Goal: Communication & Community: Connect with others

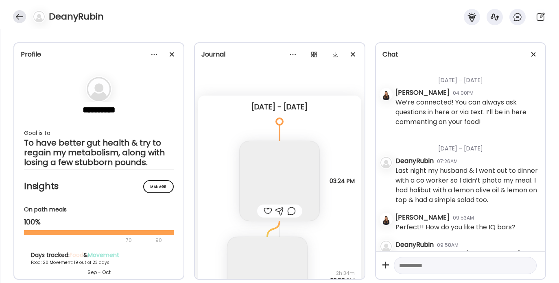
scroll to position [4007, 0]
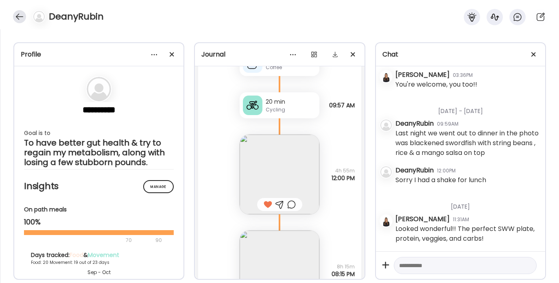
click at [23, 18] on div at bounding box center [19, 16] width 13 height 13
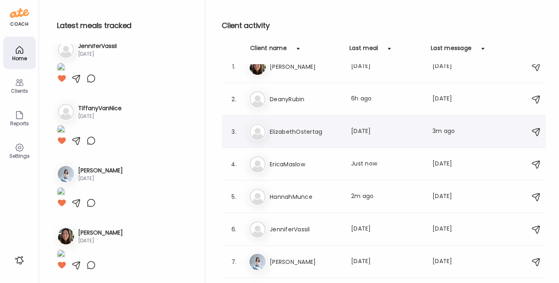
scroll to position [499, 0]
click at [299, 170] on div "Er EricaMaslow Last meal: Just now Last message: [DATE] You: It’s a good idea t…" at bounding box center [385, 164] width 273 height 18
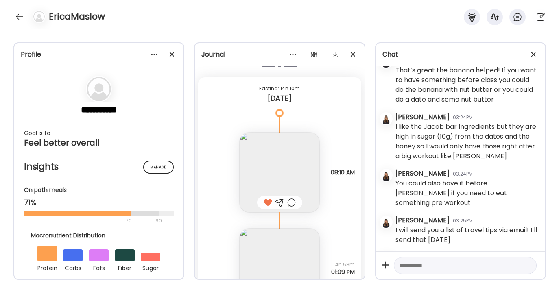
scroll to position [2932, 0]
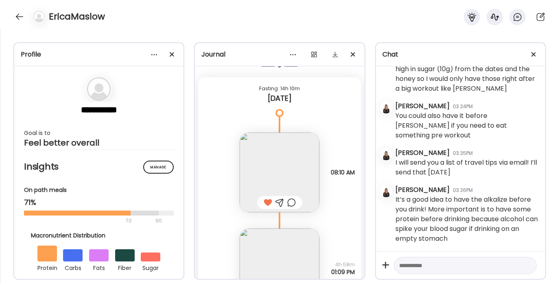
click at [417, 269] on textarea at bounding box center [458, 266] width 118 height 10
type textarea "**********"
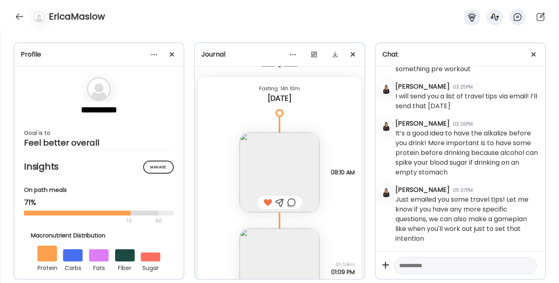
scroll to position [5581, 0]
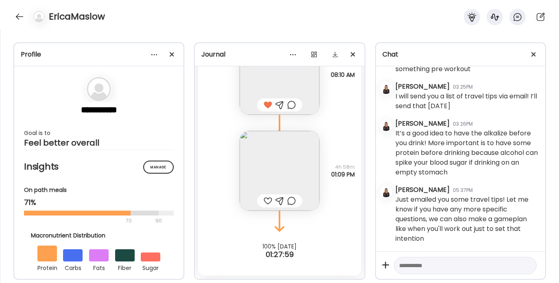
click at [264, 199] on div at bounding box center [268, 201] width 9 height 10
click at [21, 15] on div at bounding box center [19, 16] width 13 height 13
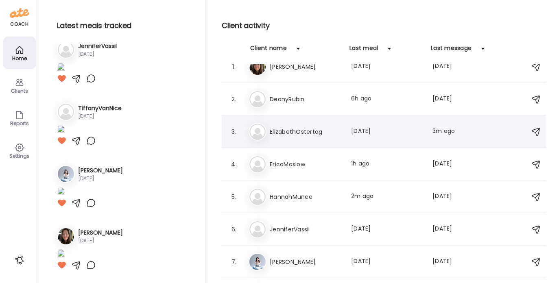
scroll to position [499, 0]
click at [299, 126] on div "El ElizabethOstertag Last meal: [DATE] Last message: 3m ago You: Hi and happy […" at bounding box center [385, 132] width 273 height 18
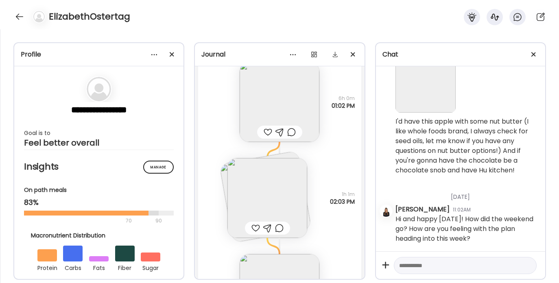
scroll to position [464, 0]
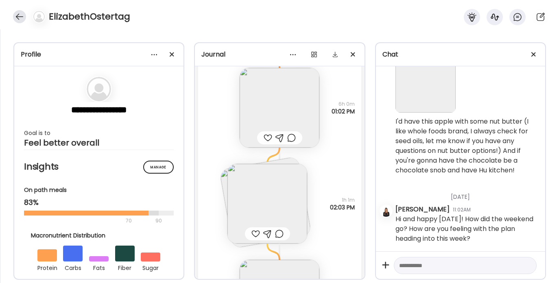
click at [20, 19] on div at bounding box center [19, 16] width 13 height 13
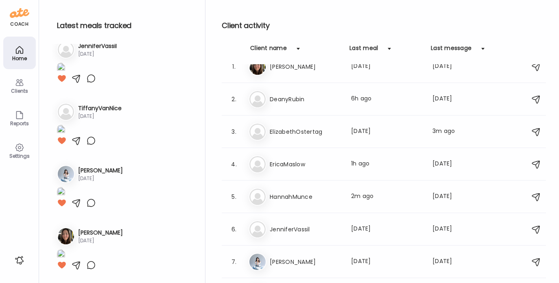
scroll to position [499, 0]
click at [292, 131] on h3 "ElizabethOstertag" at bounding box center [306, 132] width 72 height 10
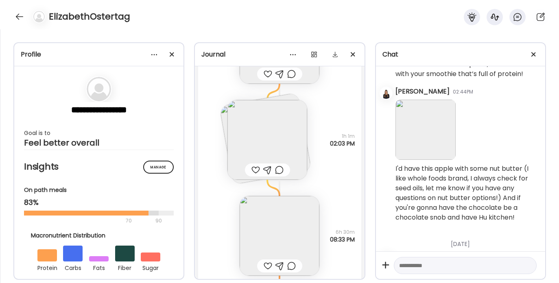
scroll to position [514, 0]
click at [251, 170] on div at bounding box center [255, 170] width 9 height 10
click at [267, 267] on div at bounding box center [268, 266] width 9 height 10
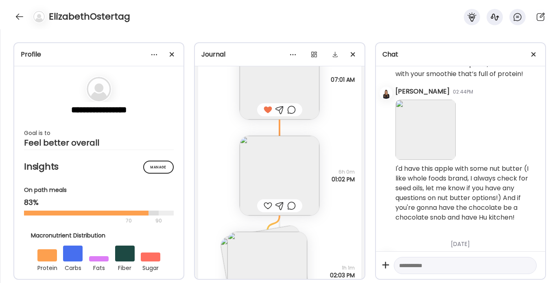
scroll to position [722, 0]
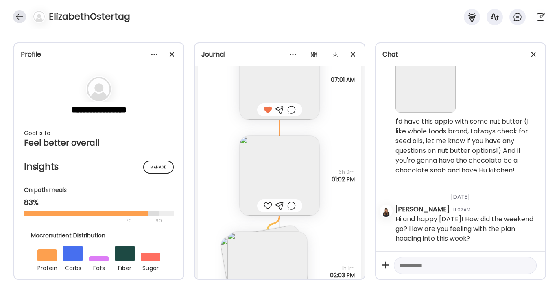
click at [17, 14] on div at bounding box center [19, 16] width 13 height 13
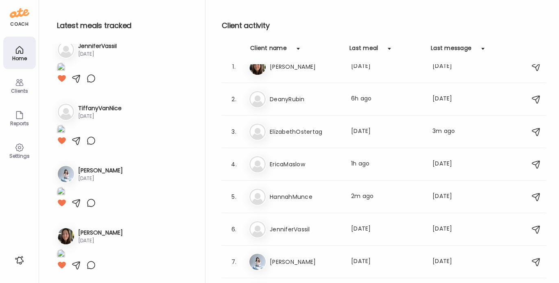
scroll to position [499, 0]
click at [308, 226] on h3 "JenniferVassil" at bounding box center [306, 230] width 72 height 10
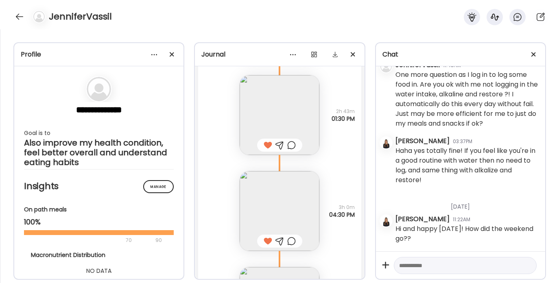
scroll to position [0, 0]
click at [22, 16] on div at bounding box center [19, 16] width 13 height 13
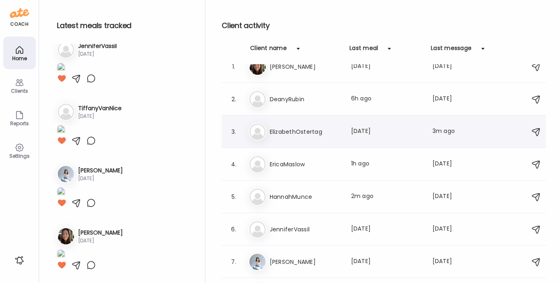
click at [296, 138] on div "El ElizabethOstertag Last meal: [DATE] Last message: 3m ago You: Hi and happy […" at bounding box center [385, 132] width 273 height 18
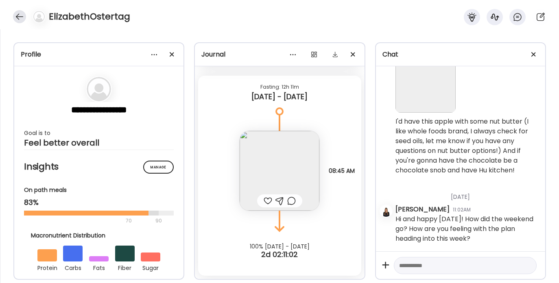
click at [13, 15] on div at bounding box center [19, 16] width 13 height 13
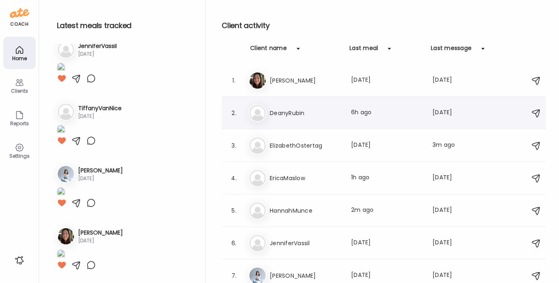
click at [296, 110] on h3 "DeanyRubin" at bounding box center [306, 113] width 72 height 10
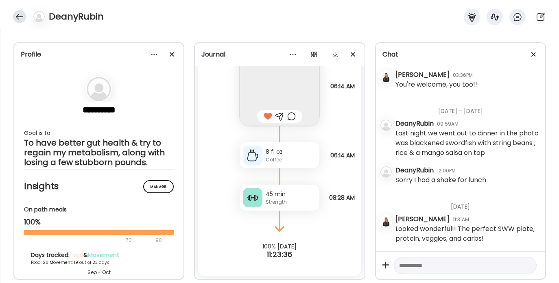
click at [19, 13] on div at bounding box center [19, 16] width 13 height 13
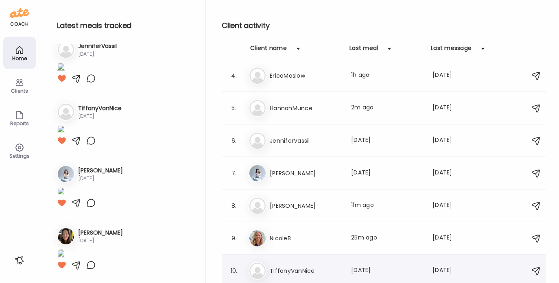
click at [295, 271] on h3 "TiffanyVanNice" at bounding box center [306, 271] width 72 height 10
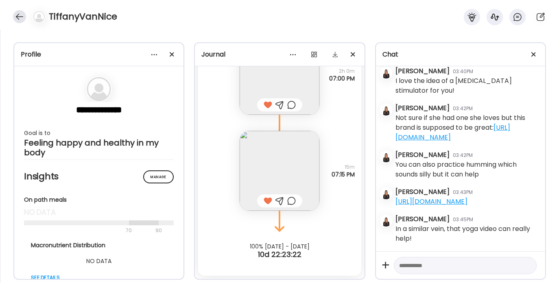
click at [16, 13] on div at bounding box center [19, 16] width 13 height 13
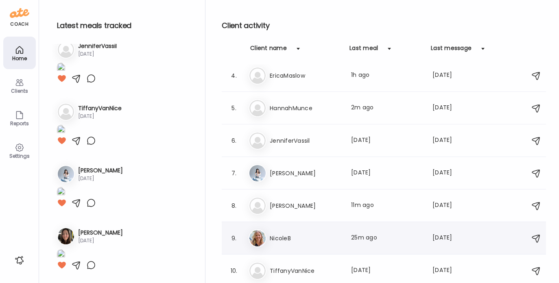
click at [300, 238] on h3 "NicoleB" at bounding box center [306, 239] width 72 height 10
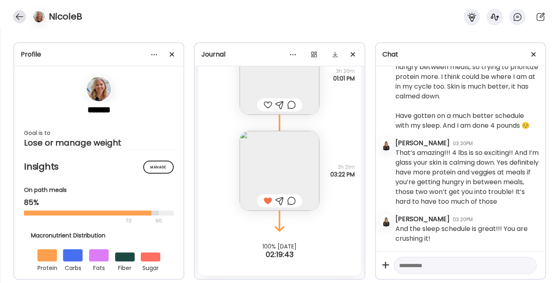
click at [19, 17] on div at bounding box center [19, 16] width 13 height 13
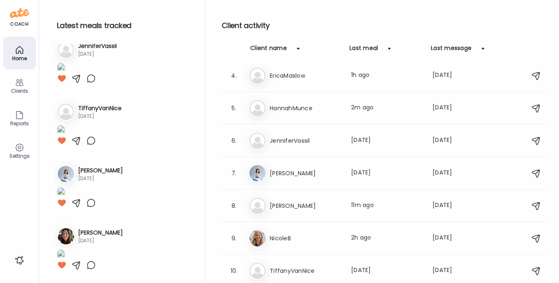
scroll to position [499, 0]
